Goal: Check status: Check status

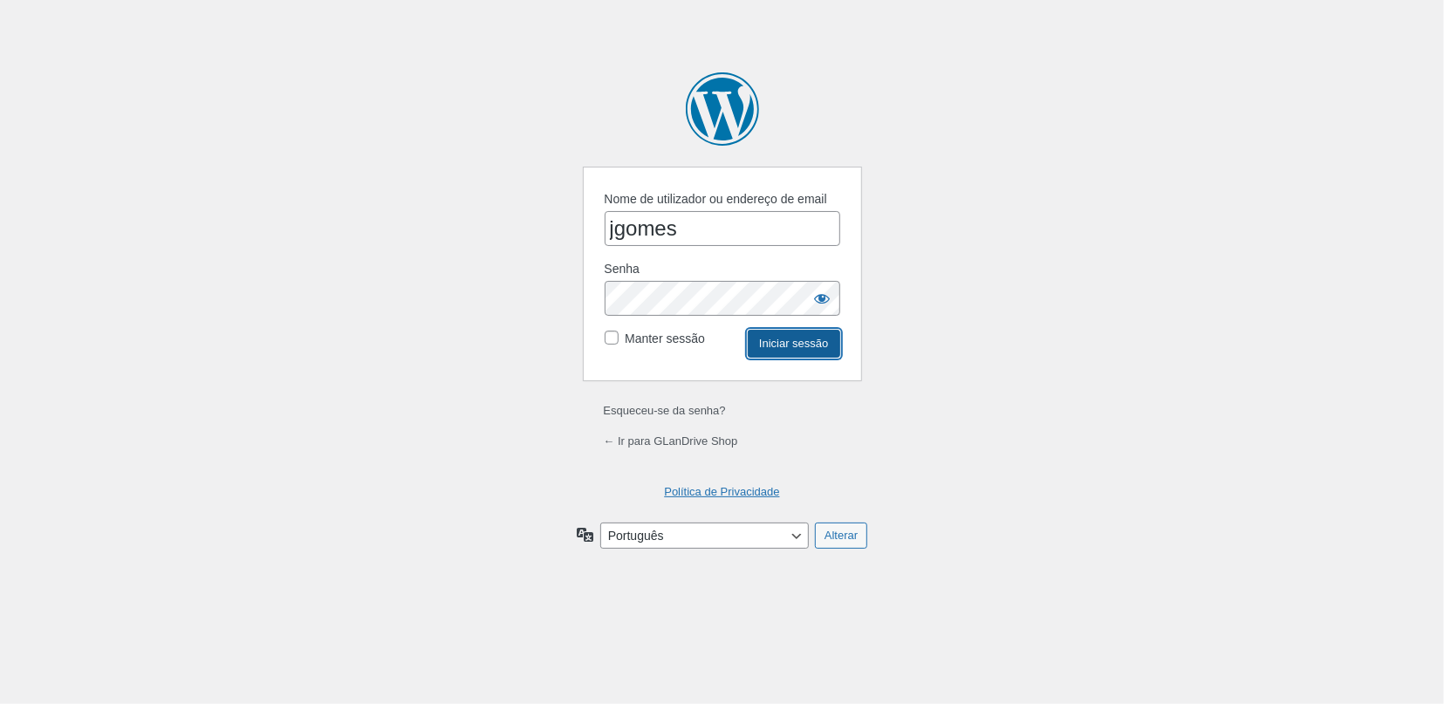
click at [784, 350] on input "Iniciar sessão" at bounding box center [794, 344] width 92 height 28
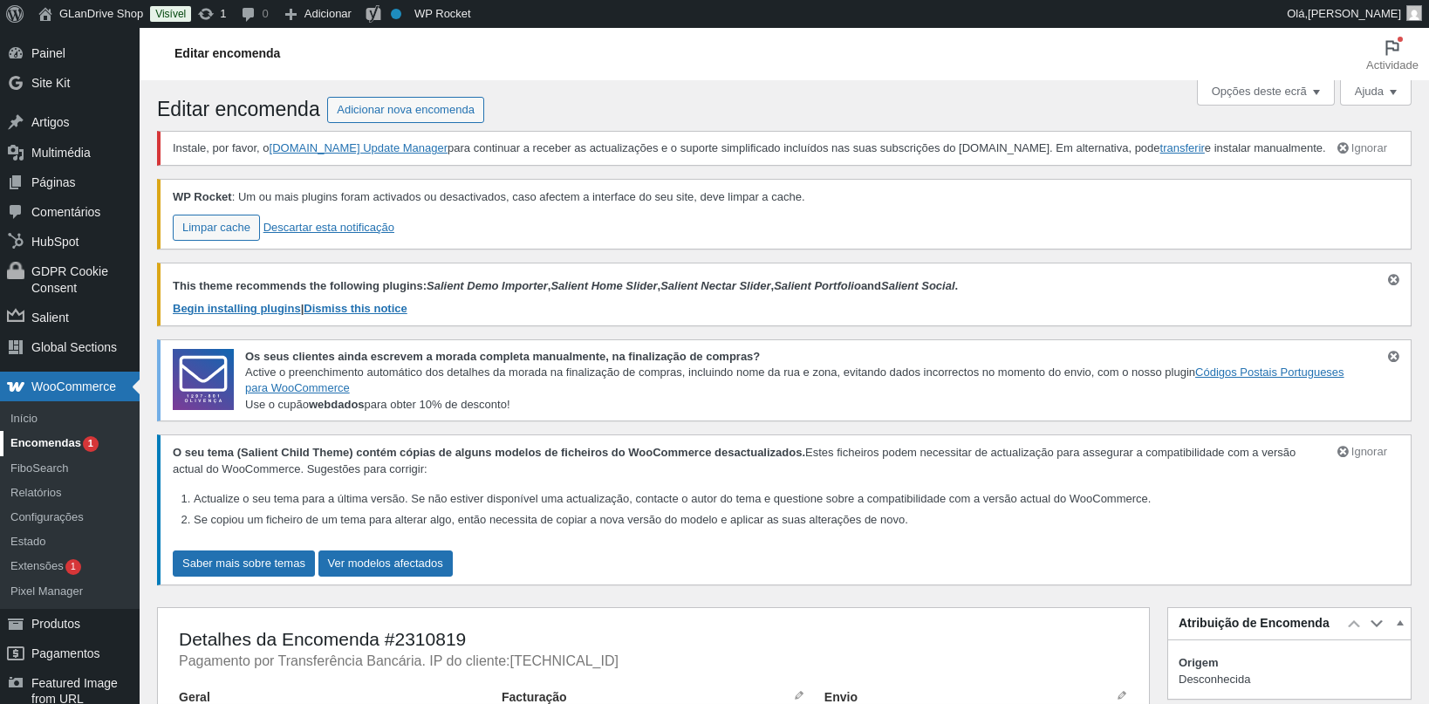
click at [67, 440] on link "Encomendas 1" at bounding box center [70, 443] width 140 height 24
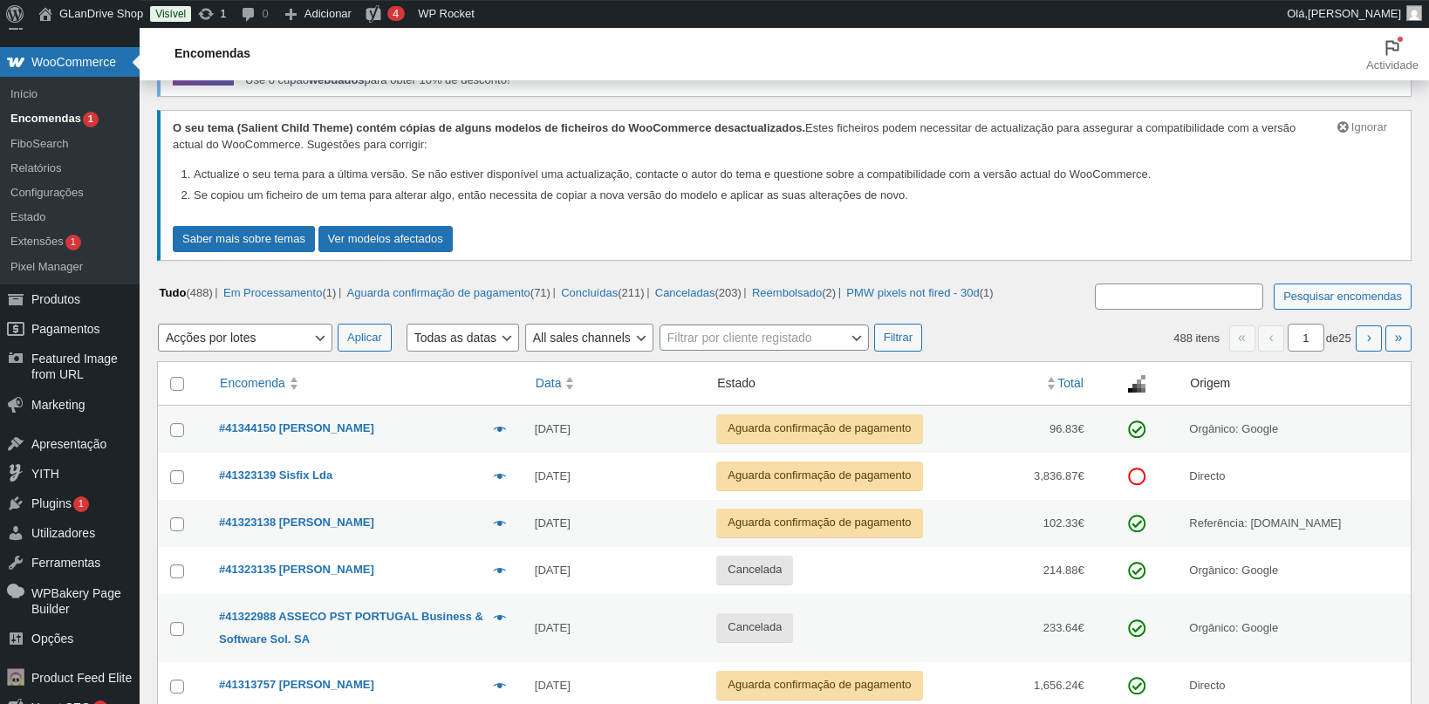
scroll to position [334, 0]
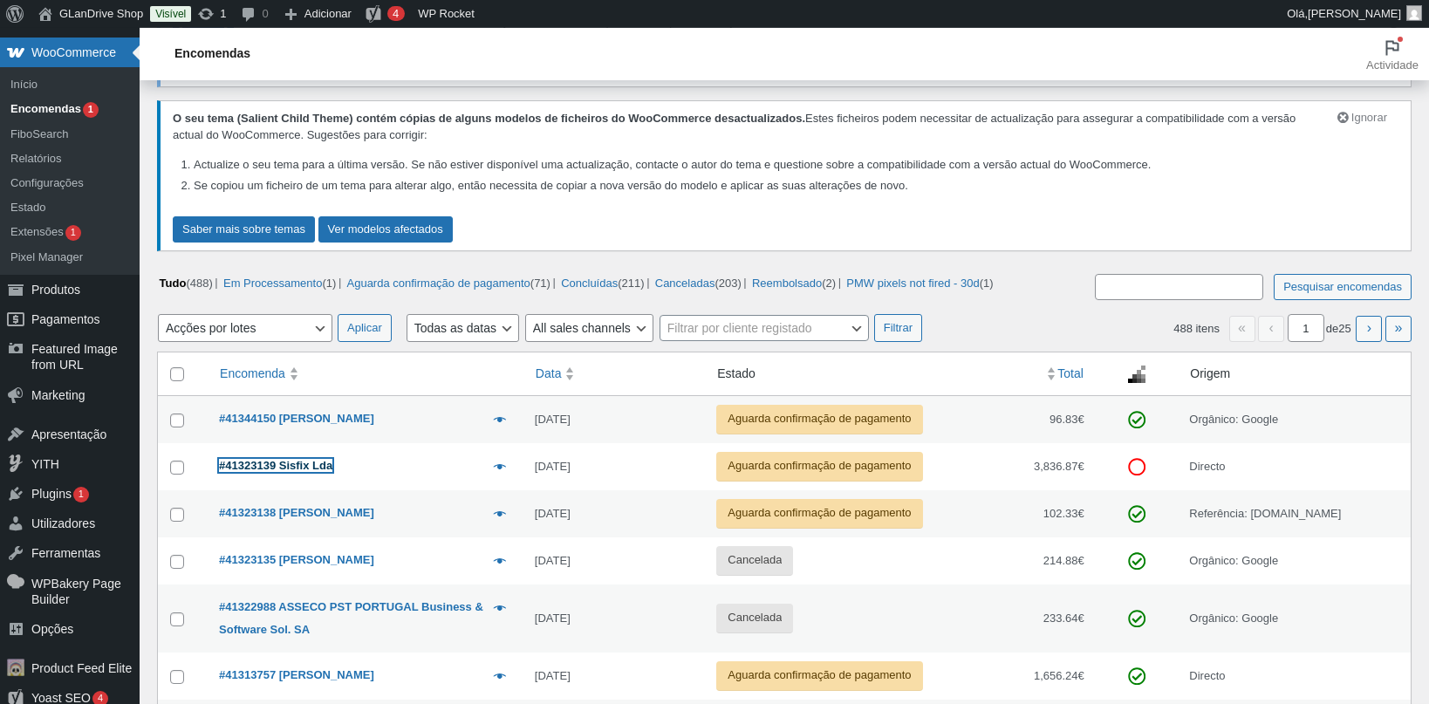
click at [311, 472] on strong "#41323139 Sisfix Lda" at bounding box center [275, 465] width 113 height 13
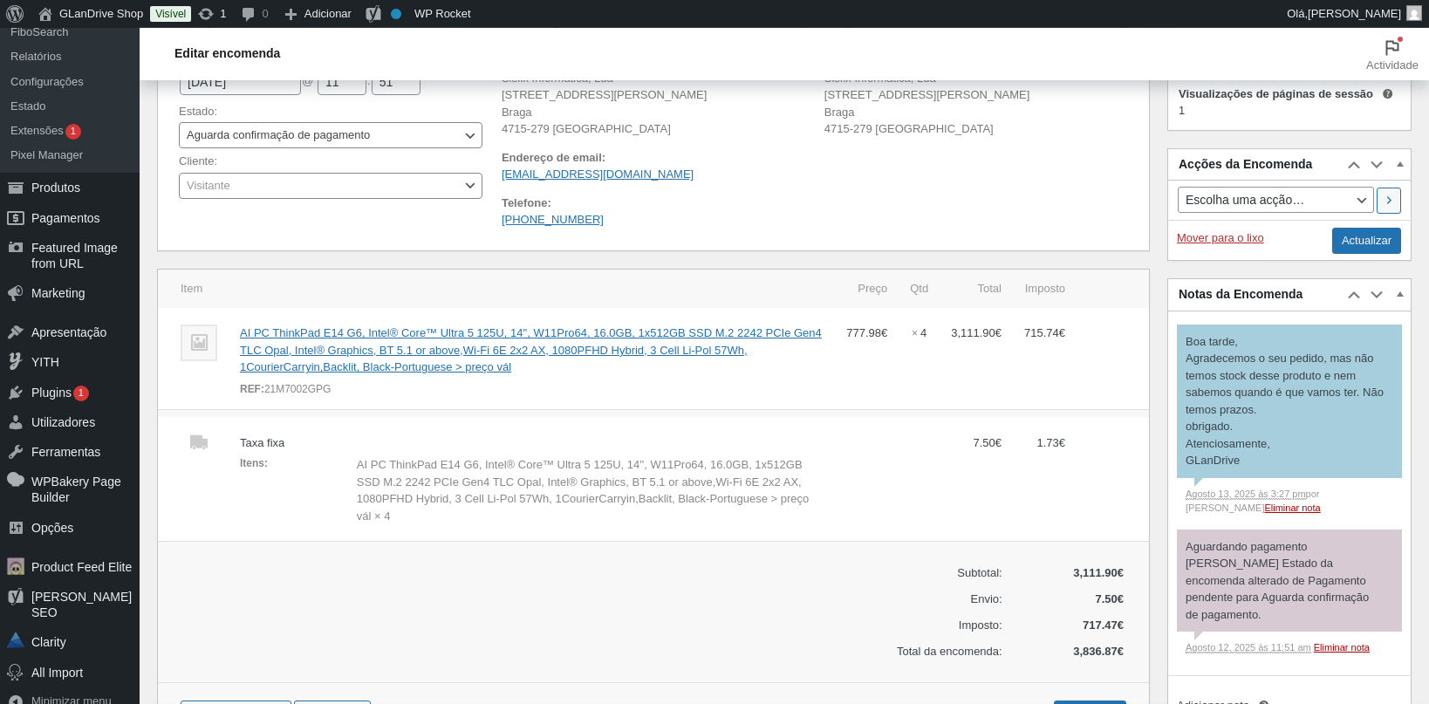
scroll to position [672, 0]
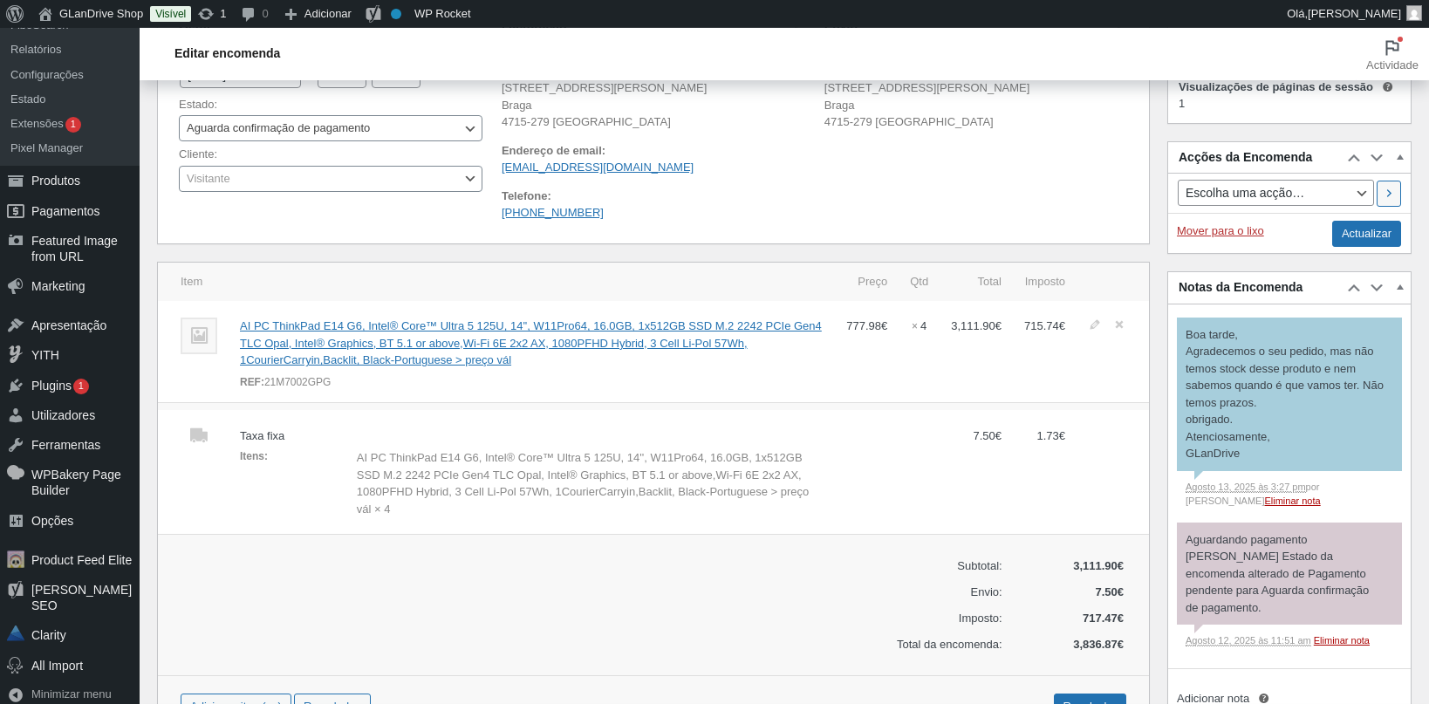
drag, startPoint x: 364, startPoint y: 402, endPoint x: 261, endPoint y: 402, distance: 103.0
click at [261, 392] on div "REF: 21M7002GPG" at bounding box center [532, 382] width 584 height 17
copy div "21M7002GPG"
click at [261, 392] on div "REF: 21M7002GPG" at bounding box center [532, 382] width 584 height 17
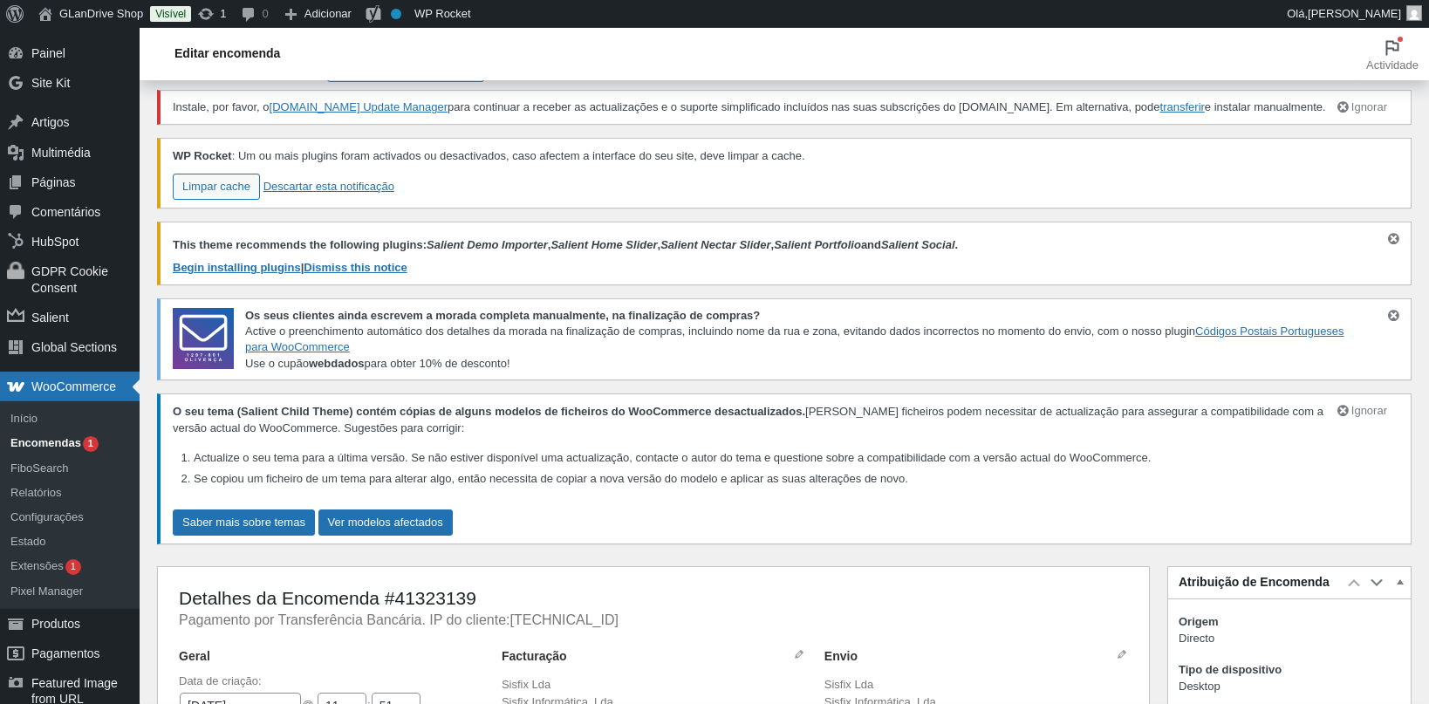
scroll to position [0, 0]
